Goal: Task Accomplishment & Management: Manage account settings

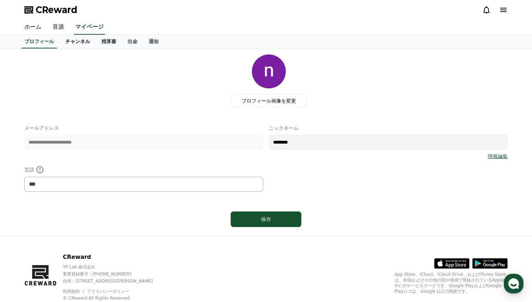
click at [69, 41] on link "チャンネル" at bounding box center [78, 41] width 36 height 13
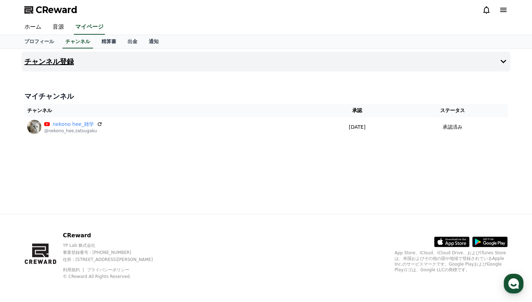
click at [215, 65] on button "チャンネル登録" at bounding box center [266, 62] width 489 height 20
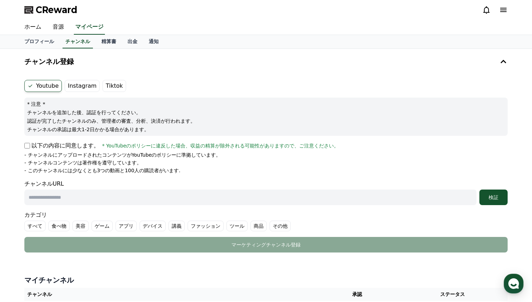
click at [80, 86] on label "Instagram" at bounding box center [82, 86] width 35 height 12
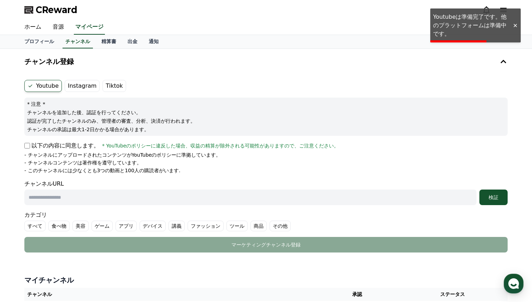
click at [217, 15] on div "CReward" at bounding box center [266, 10] width 495 height 20
click at [55, 27] on link "音源" at bounding box center [58, 27] width 23 height 15
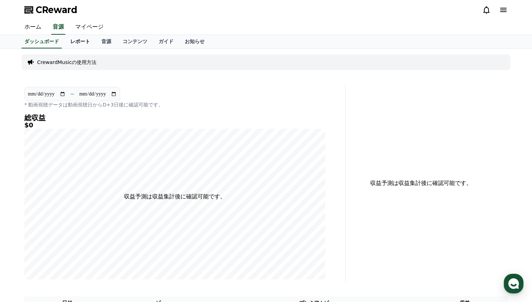
click at [68, 41] on link "レポート" at bounding box center [80, 41] width 31 height 13
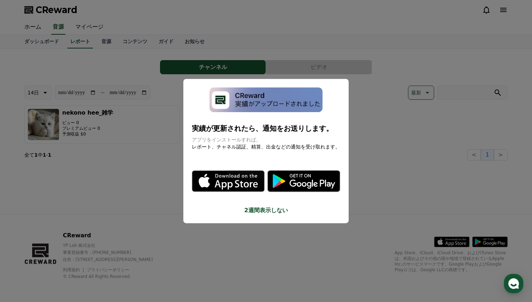
click at [39, 41] on button "close modal" at bounding box center [266, 151] width 532 height 302
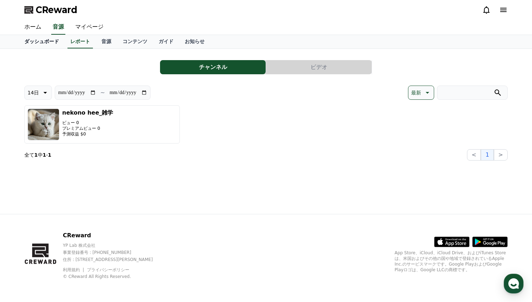
click at [36, 42] on link "ダッシュボード" at bounding box center [42, 41] width 46 height 13
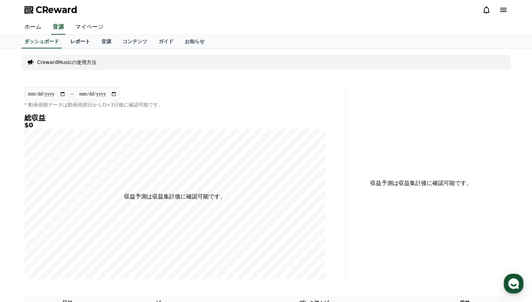
click at [71, 42] on link "レポート" at bounding box center [80, 41] width 31 height 13
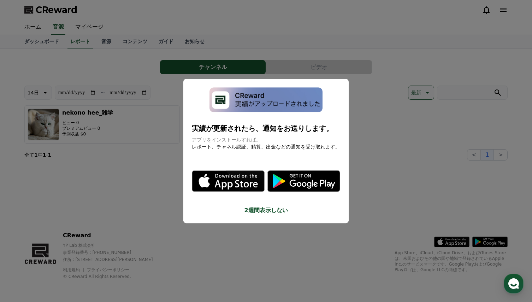
click at [142, 196] on button "close modal" at bounding box center [266, 151] width 532 height 302
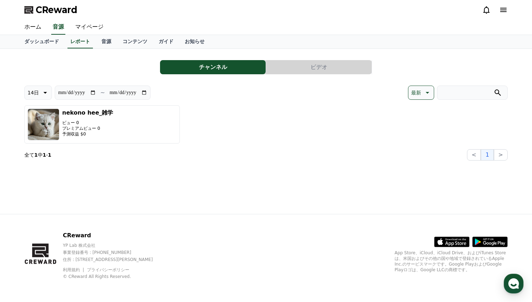
click at [209, 69] on button "チャンネル" at bounding box center [213, 67] width 106 height 14
click at [213, 126] on div "nekono hee_雑学 ビュー 0 プレミアムビュー 0 予測収益 $0" at bounding box center [266, 124] width 484 height 38
click at [122, 41] on link "コンテンツ" at bounding box center [135, 41] width 36 height 13
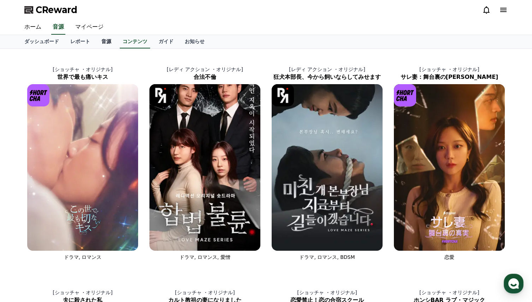
click at [96, 40] on link "音源" at bounding box center [106, 41] width 21 height 13
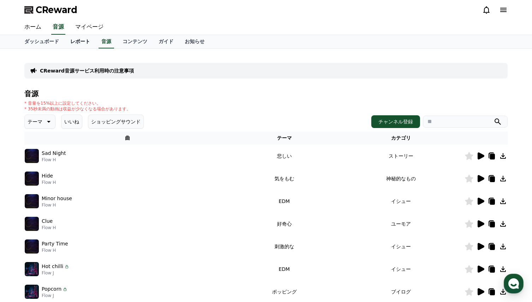
click at [69, 40] on link "レポート" at bounding box center [80, 41] width 31 height 13
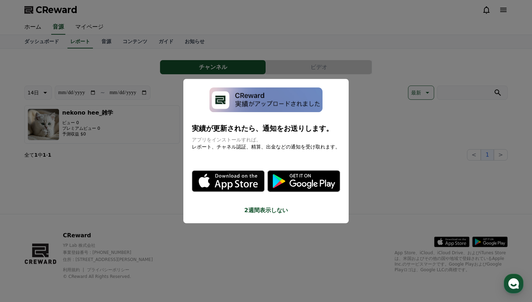
click at [70, 66] on button "close modal" at bounding box center [266, 151] width 532 height 302
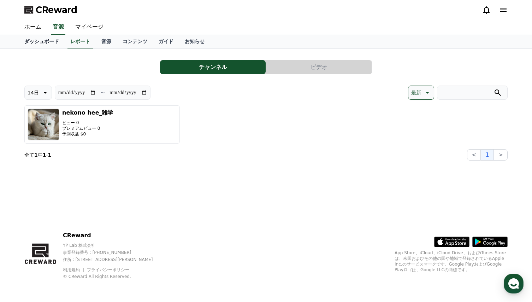
click at [36, 41] on link "ダッシュボード" at bounding box center [42, 41] width 46 height 13
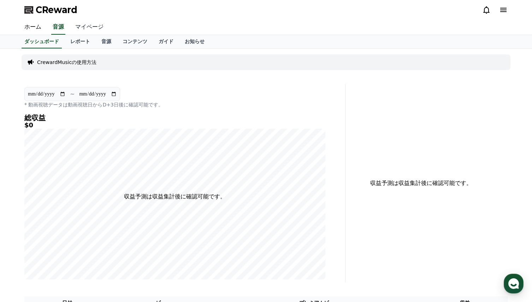
click at [81, 26] on link "マイページ" at bounding box center [90, 27] width 40 height 15
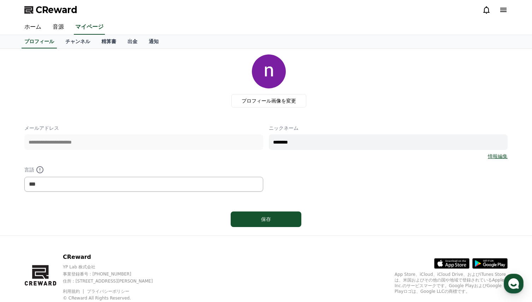
click at [139, 87] on div "プロフィール画像を変更" at bounding box center [269, 80] width 478 height 53
